Goal: Book appointment/travel/reservation

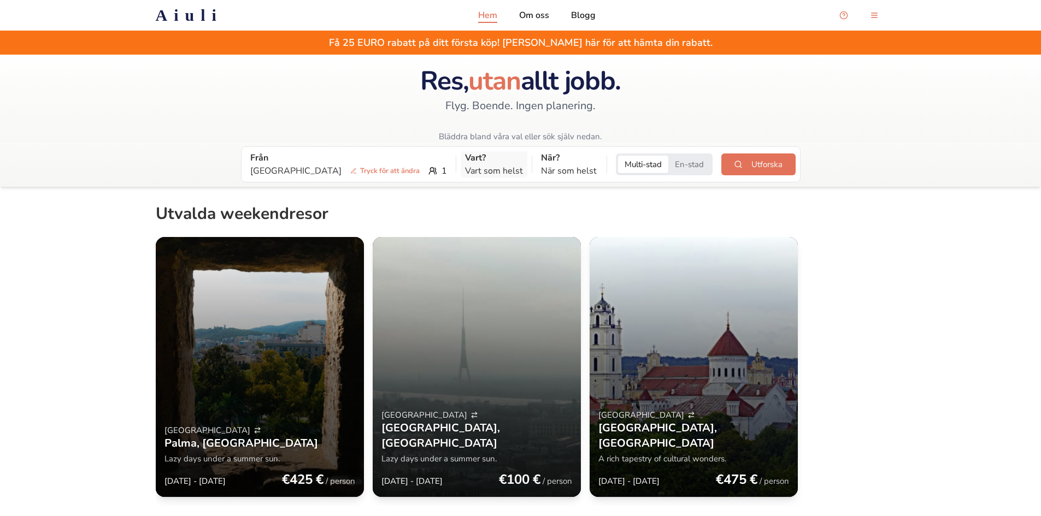
click at [465, 170] on p "Vart som helst" at bounding box center [494, 170] width 58 height 13
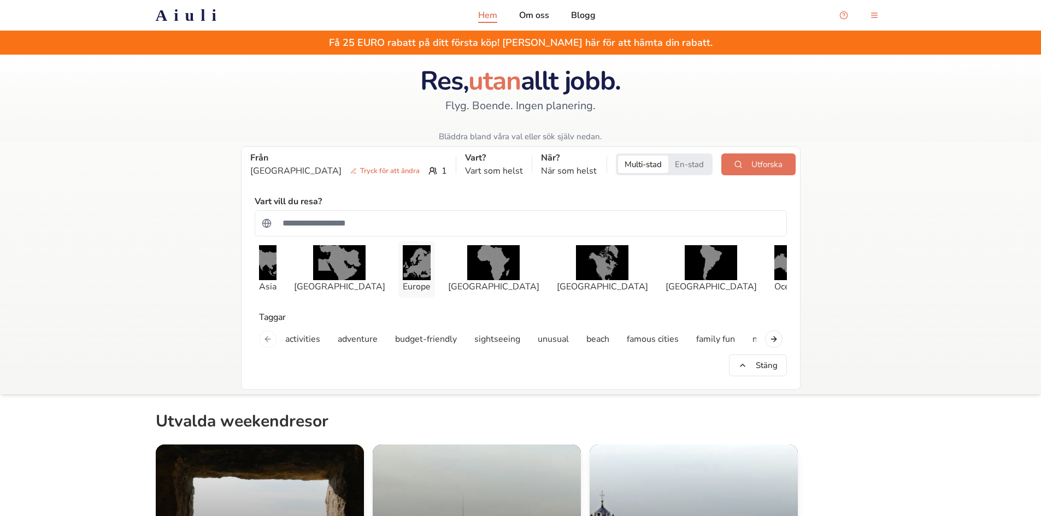
click at [410, 265] on img "button" at bounding box center [417, 262] width 28 height 35
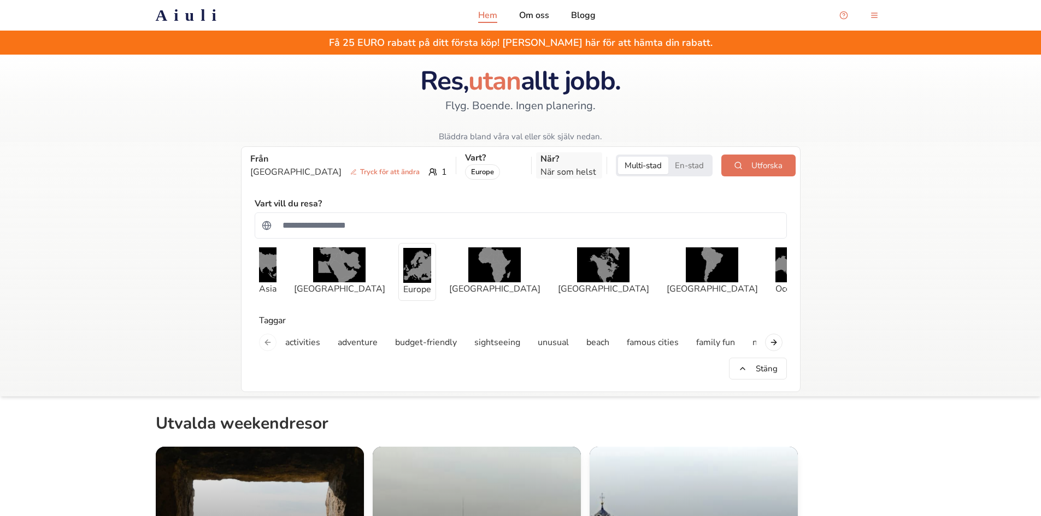
click at [556, 172] on p "När som helst" at bounding box center [568, 172] width 57 height 13
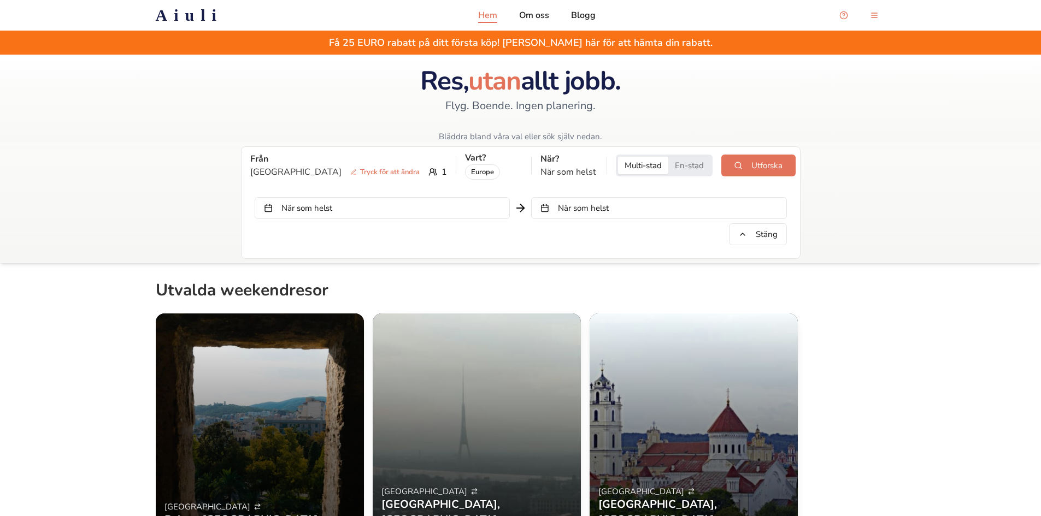
click at [467, 208] on button "När som helst" at bounding box center [382, 208] width 255 height 22
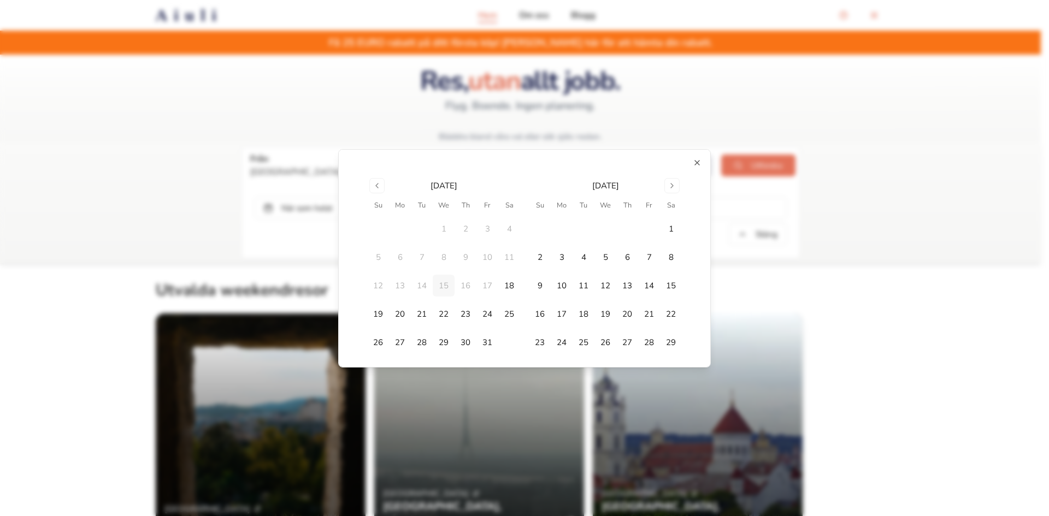
click at [539, 259] on button "2" at bounding box center [540, 257] width 22 height 22
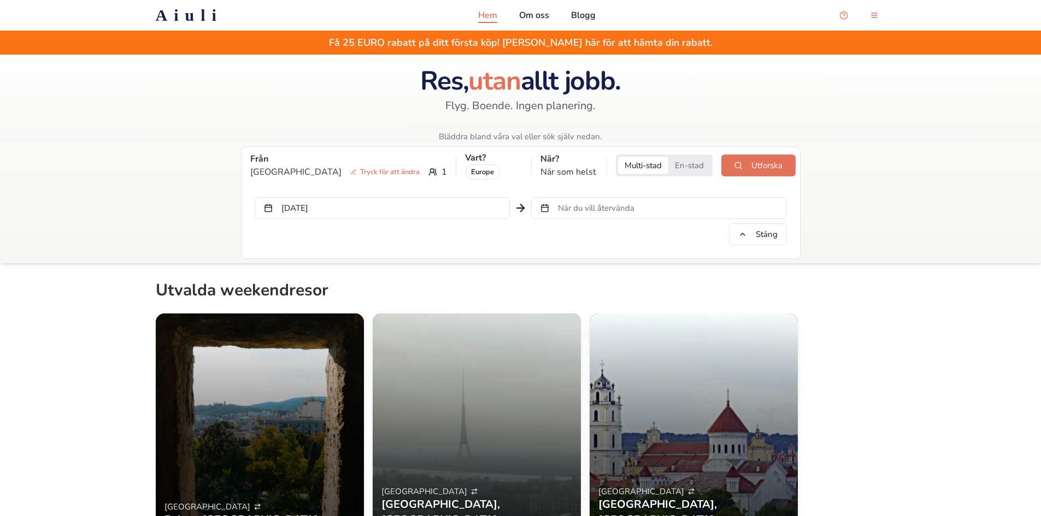
click at [582, 208] on span "När du vill återvända" at bounding box center [596, 208] width 77 height 11
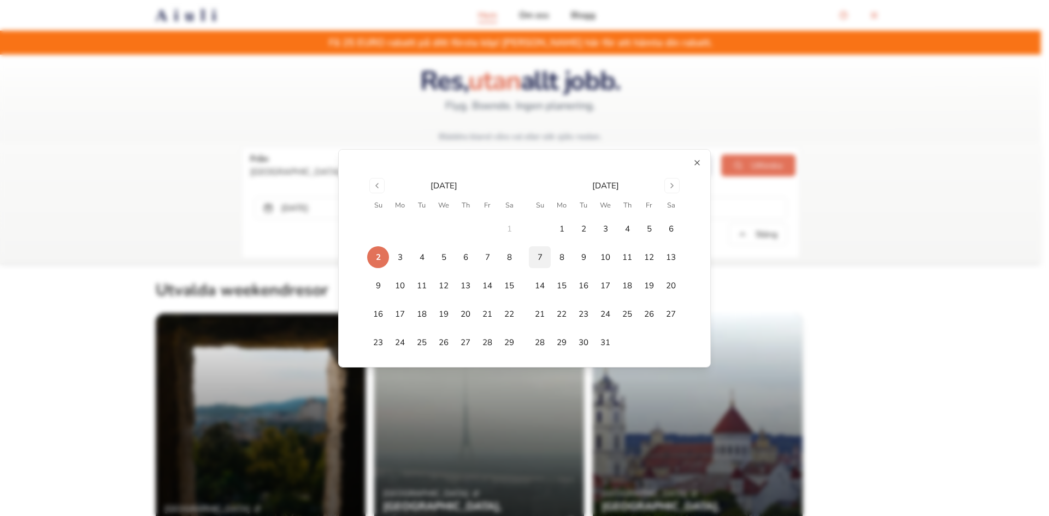
click at [534, 255] on button "7" at bounding box center [540, 257] width 22 height 22
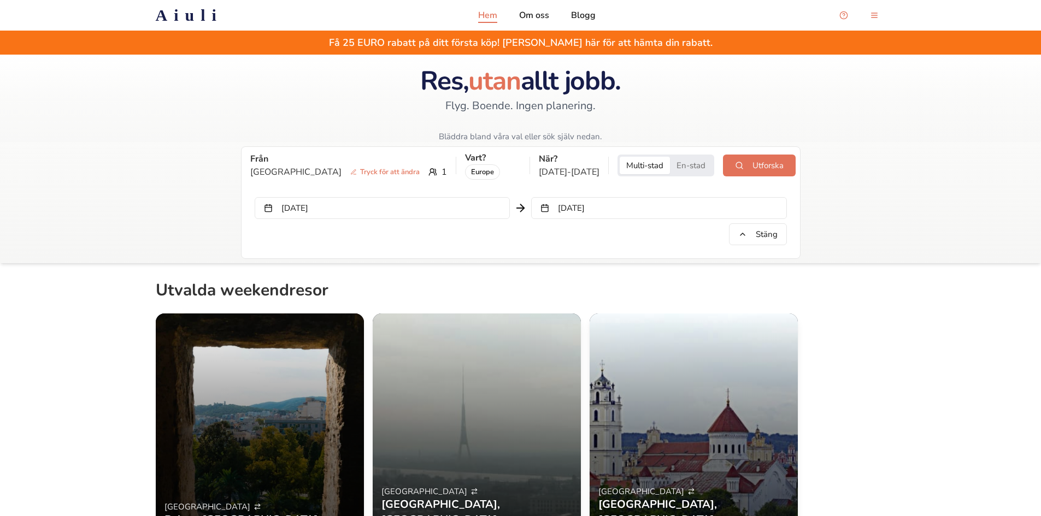
click at [465, 210] on button "[DATE]" at bounding box center [382, 208] width 255 height 22
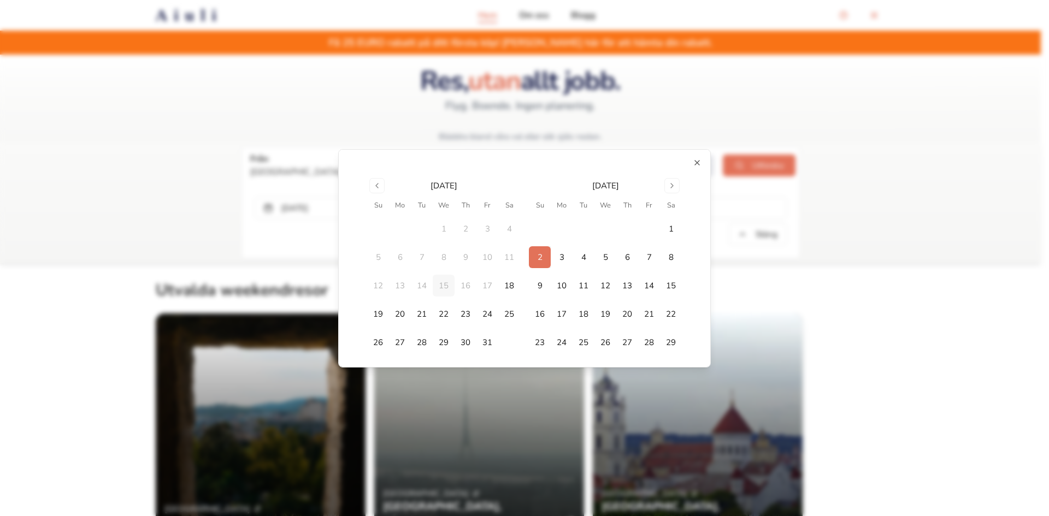
click at [538, 262] on button "2" at bounding box center [540, 257] width 22 height 22
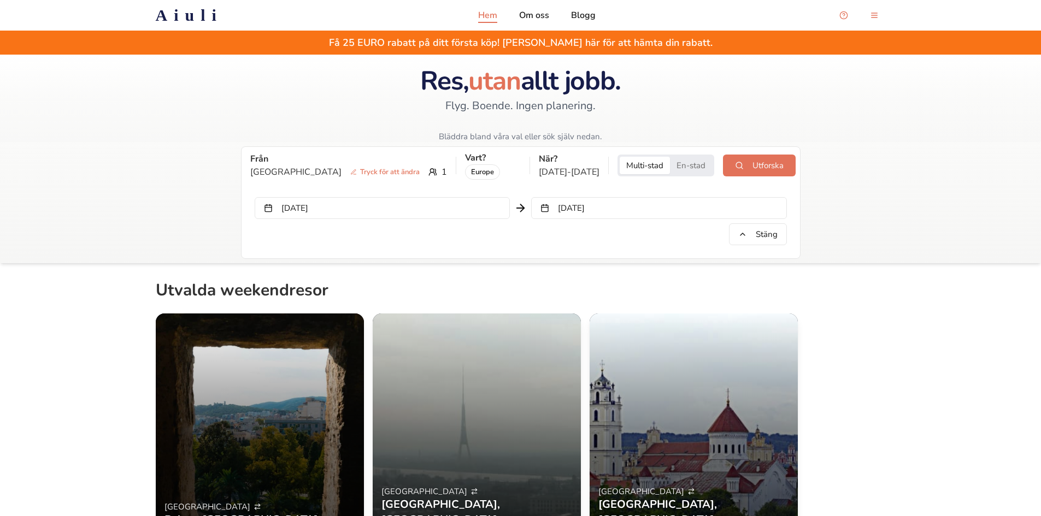
click at [575, 209] on button "[DATE]" at bounding box center [658, 208] width 255 height 22
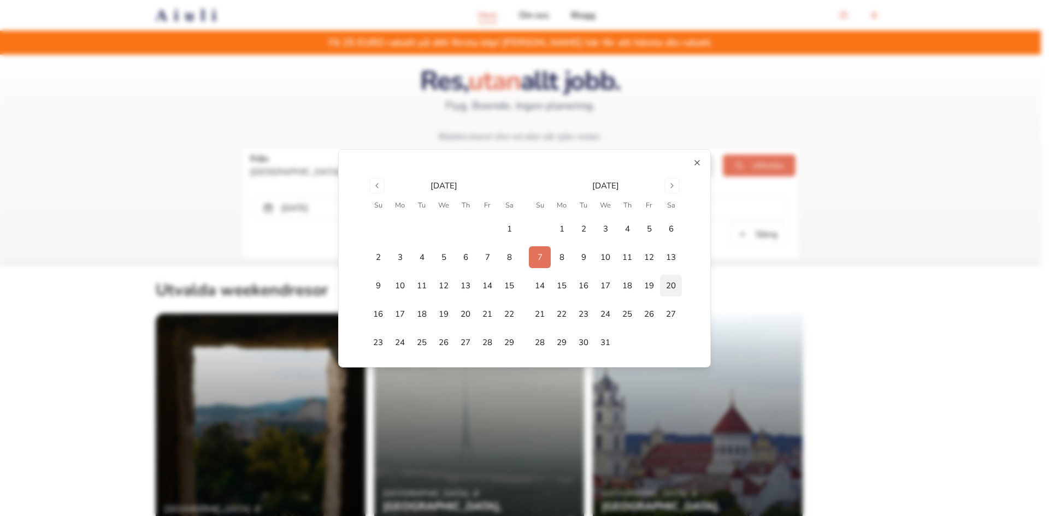
click at [670, 284] on button "20" at bounding box center [671, 286] width 22 height 22
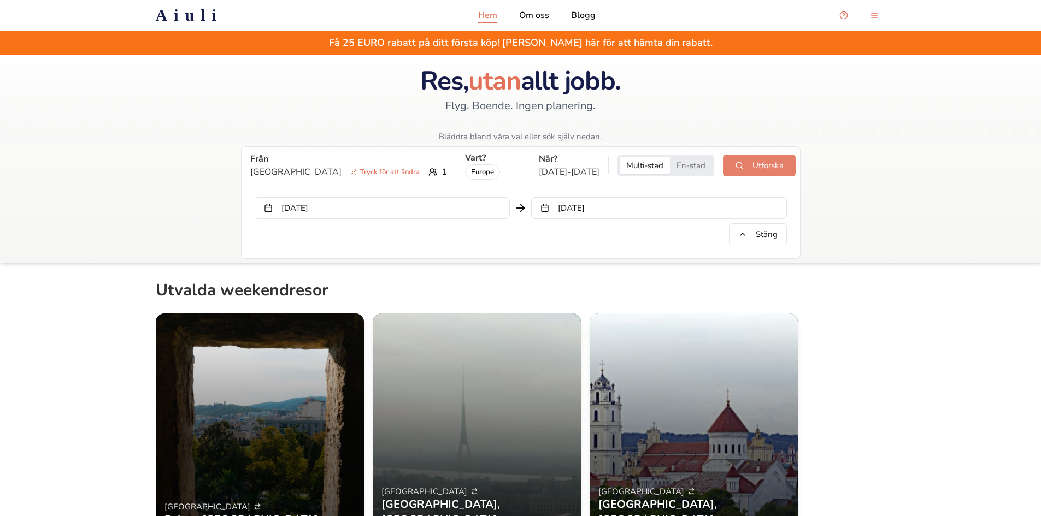
click at [752, 169] on button "Utforska" at bounding box center [759, 166] width 73 height 22
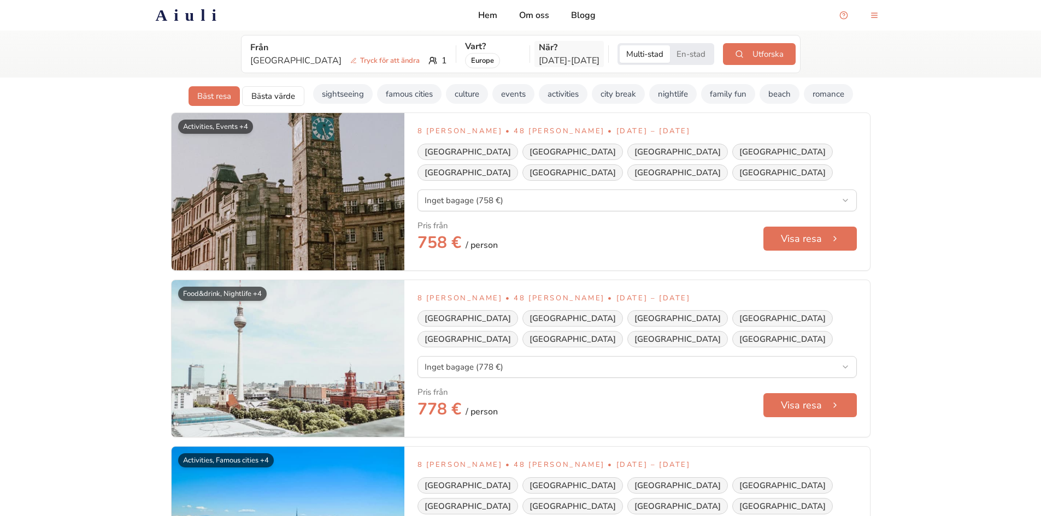
click at [549, 65] on p "[DATE] - [DATE]" at bounding box center [569, 60] width 61 height 13
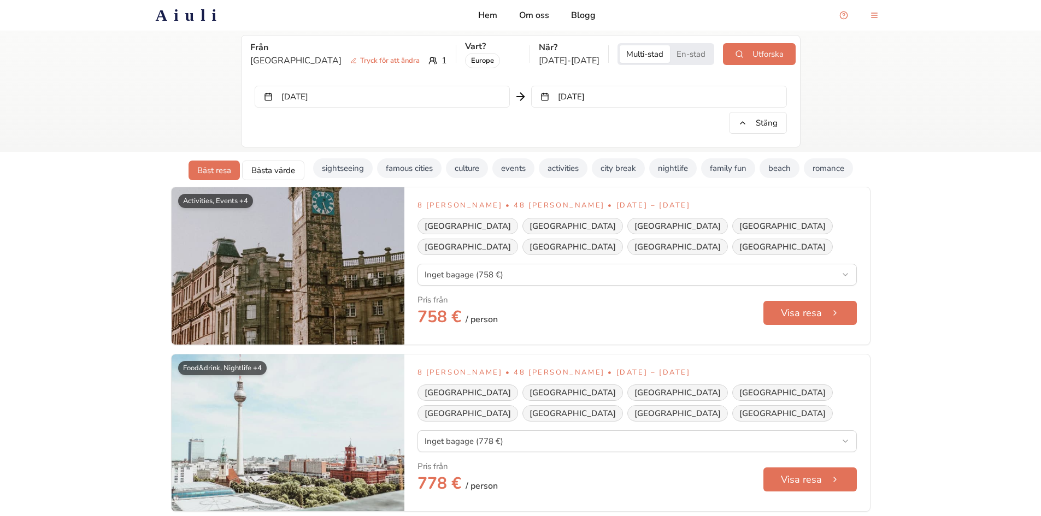
click at [558, 94] on button "[DATE]" at bounding box center [658, 97] width 255 height 22
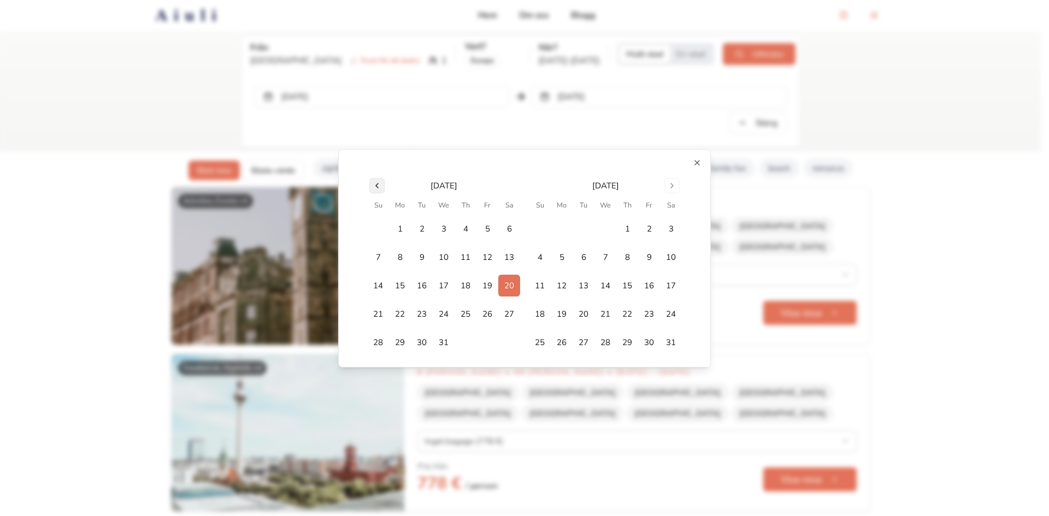
click at [373, 191] on button "Go to previous month" at bounding box center [376, 185] width 15 height 15
click at [507, 286] on button "15" at bounding box center [509, 286] width 22 height 22
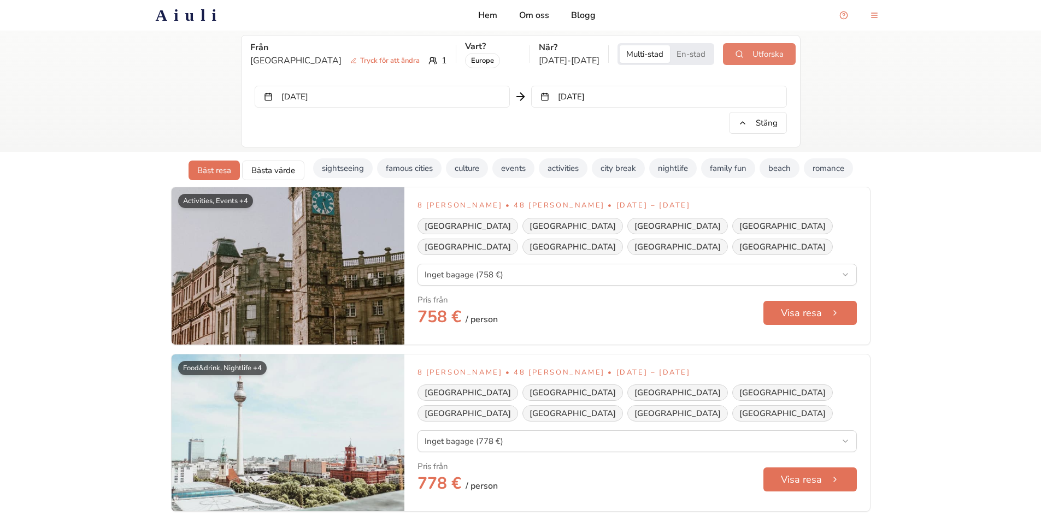
click at [759, 57] on button "Utforska" at bounding box center [759, 54] width 73 height 22
